Goal: Book appointment/travel/reservation

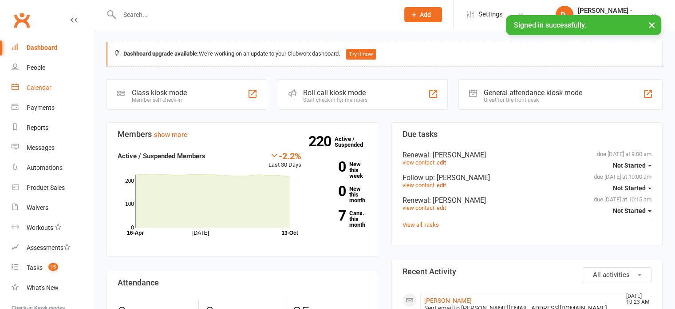
click at [43, 88] on div "Calendar" at bounding box center [39, 87] width 25 height 7
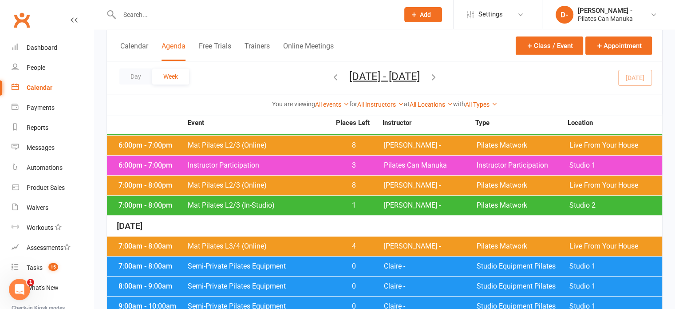
scroll to position [577, 0]
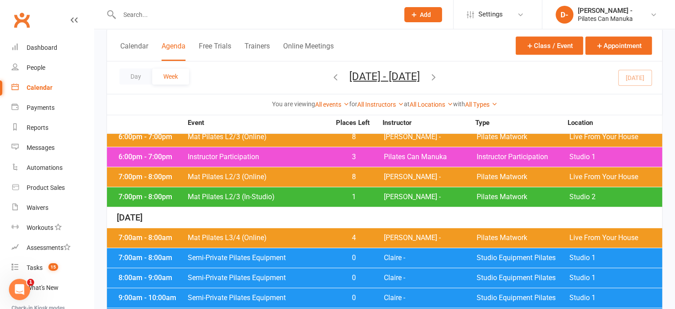
click at [287, 234] on span "Mat Pilates L3/4 (Online)" at bounding box center [258, 237] width 143 height 7
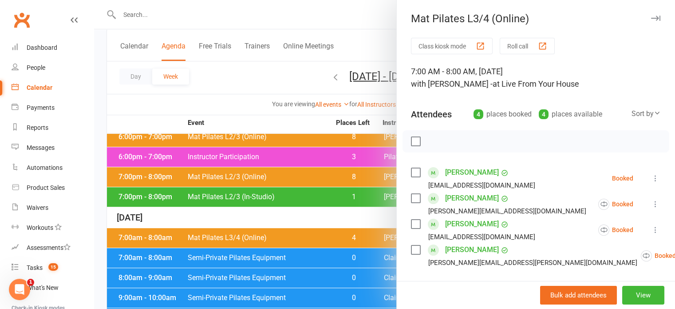
click at [250, 15] on div at bounding box center [384, 154] width 581 height 309
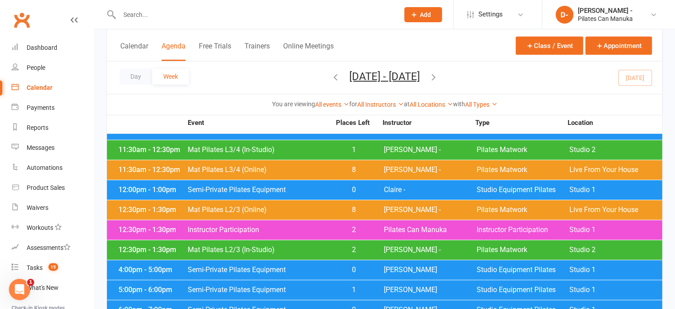
scroll to position [888, 0]
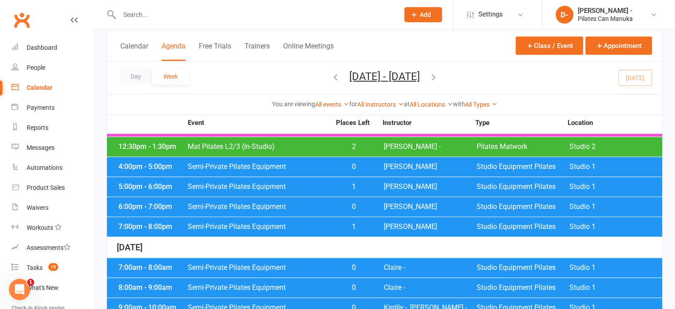
click at [301, 177] on div "5:00pm - 6:00pm Semi-Private Pilates Equipment 1 Claire D Studio Equipment Pila…" at bounding box center [384, 187] width 555 height 20
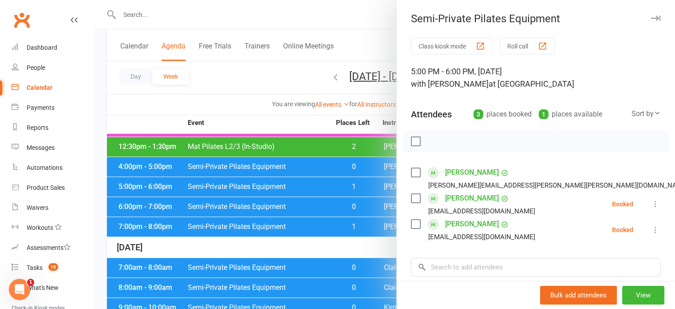
click at [269, 21] on div at bounding box center [384, 154] width 581 height 309
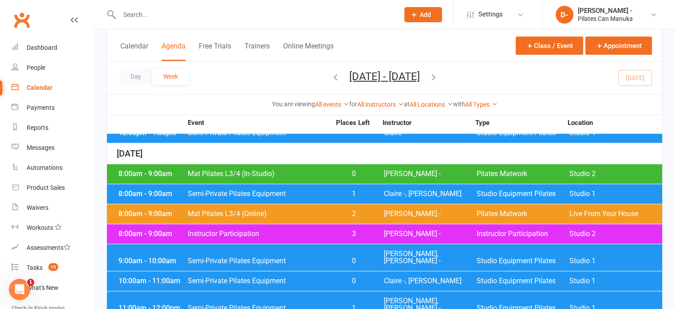
scroll to position [1123, 0]
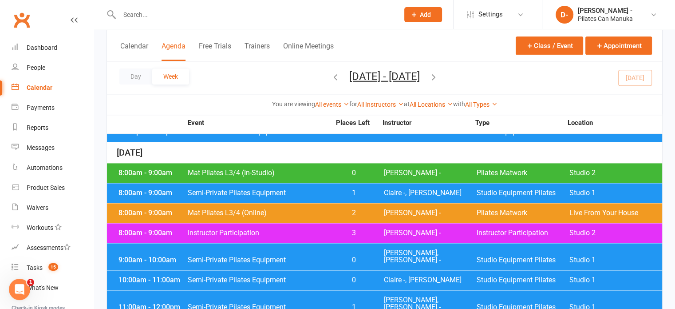
click at [317, 303] on span "Semi-Private Pilates Equipment" at bounding box center [258, 306] width 143 height 7
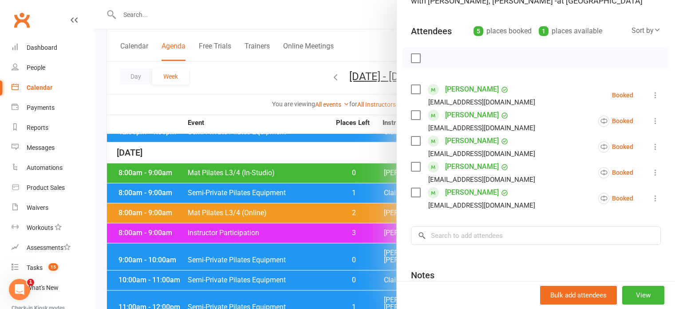
scroll to position [0, 0]
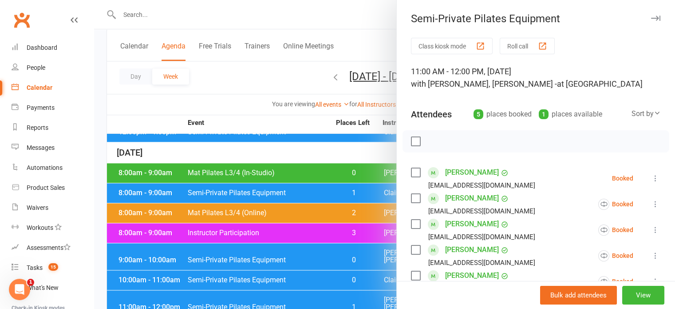
click at [222, 94] on div at bounding box center [384, 154] width 581 height 309
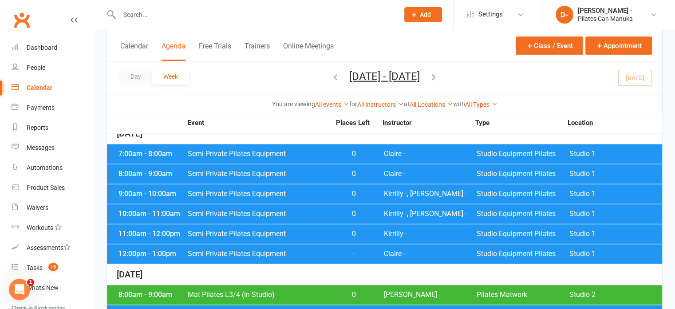
scroll to position [990, 0]
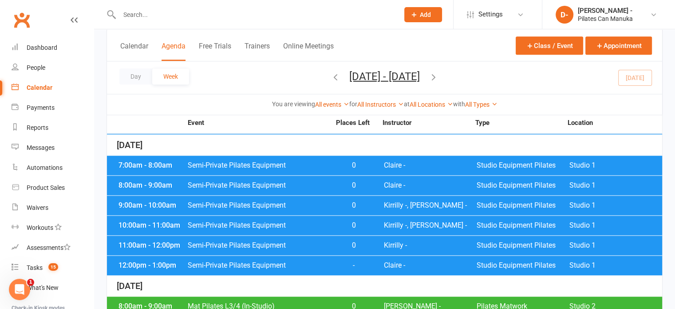
click at [439, 77] on icon "button" at bounding box center [434, 76] width 10 height 10
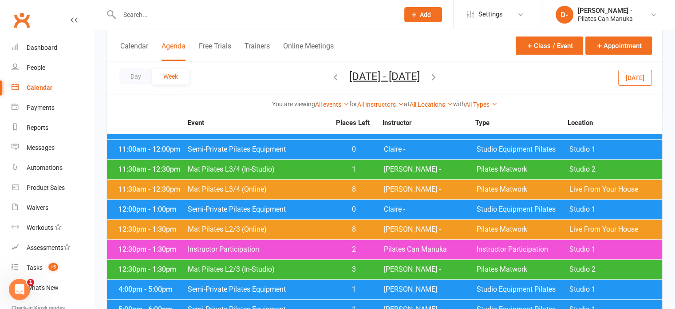
scroll to position [768, 0]
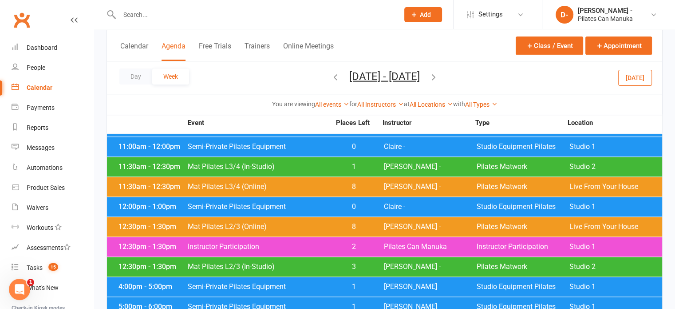
click at [323, 283] on span "Semi-Private Pilates Equipment" at bounding box center [258, 286] width 143 height 7
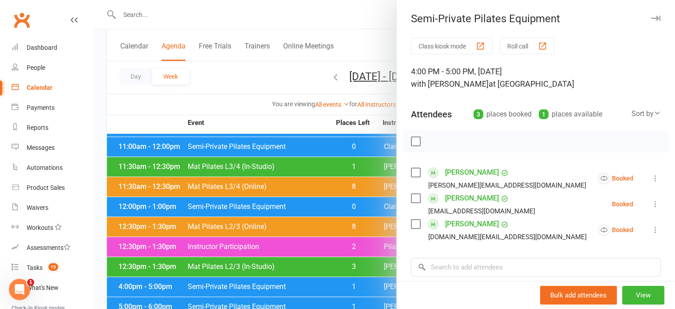
click at [248, 67] on div at bounding box center [384, 154] width 581 height 309
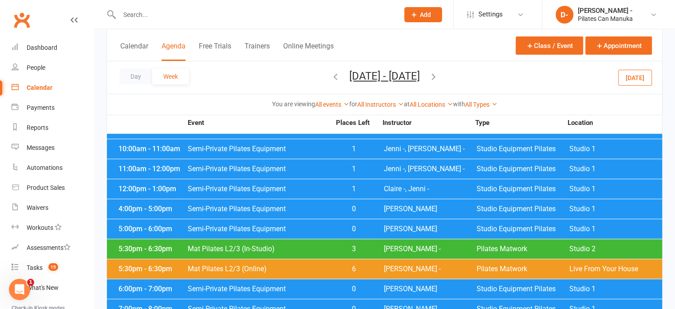
scroll to position [102, 0]
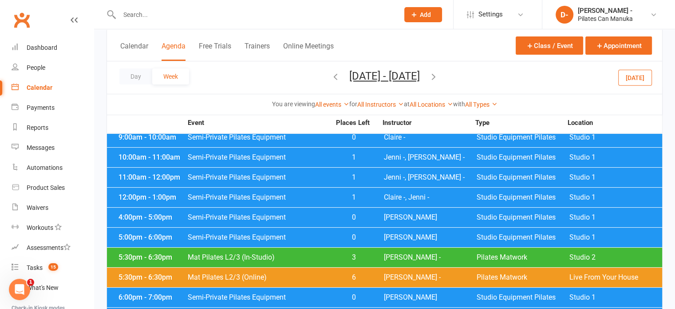
click at [271, 214] on span "Semi-Private Pilates Equipment" at bounding box center [258, 217] width 143 height 7
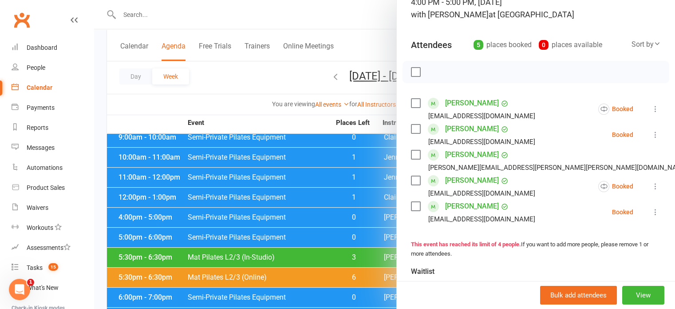
scroll to position [89, 0]
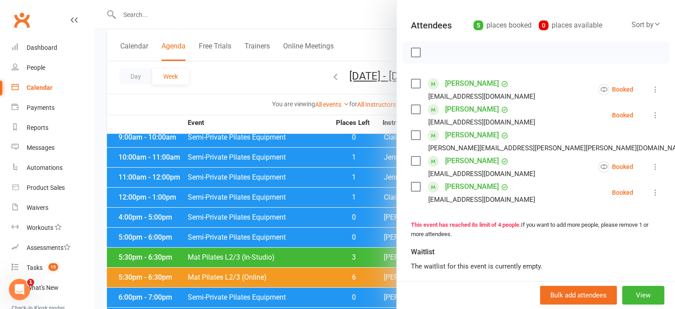
click at [264, 75] on div at bounding box center [384, 154] width 581 height 309
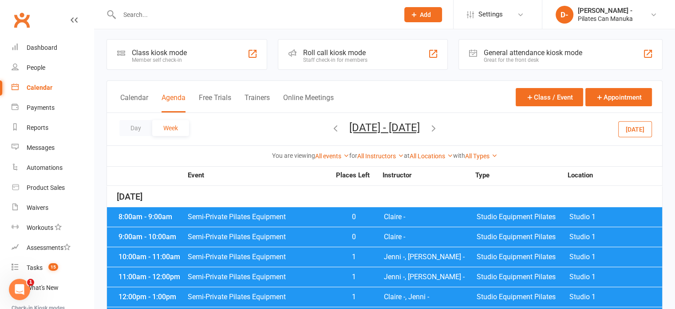
scroll to position [0, 0]
